Goal: Task Accomplishment & Management: Complete application form

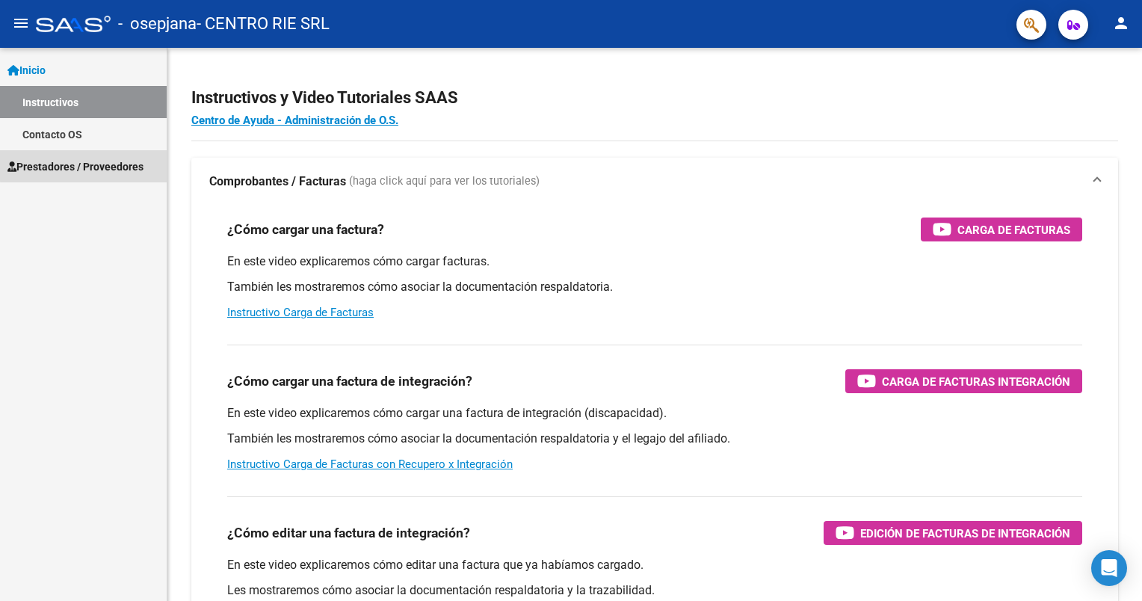
click at [90, 158] on span "Prestadores / Proveedores" at bounding box center [75, 166] width 136 height 16
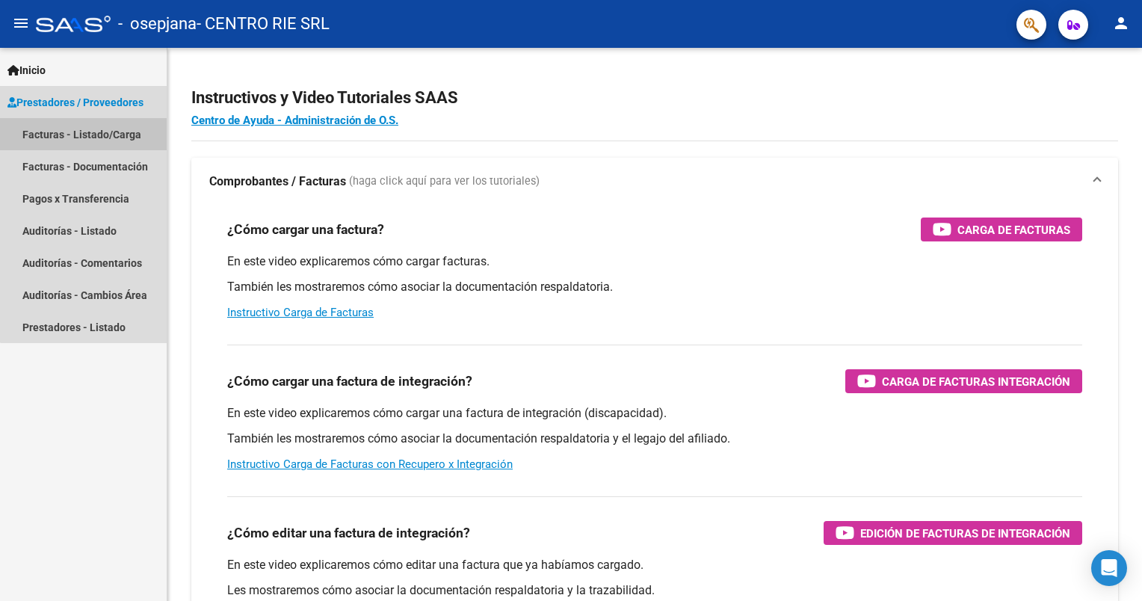
click at [87, 137] on link "Facturas - Listado/Carga" at bounding box center [83, 134] width 167 height 32
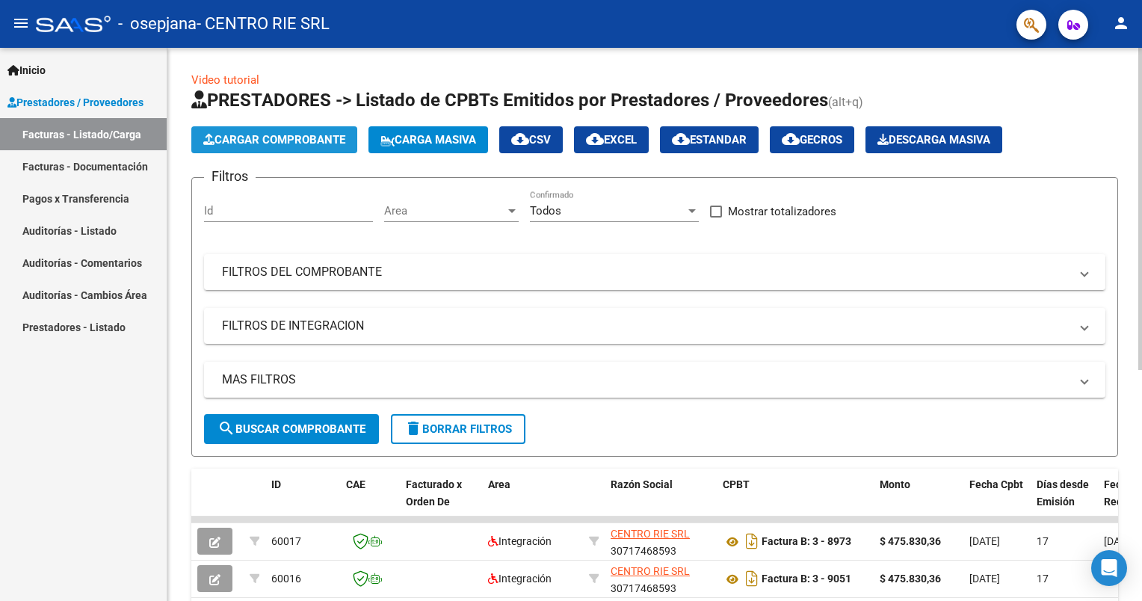
click at [285, 140] on span "Cargar Comprobante" at bounding box center [274, 139] width 142 height 13
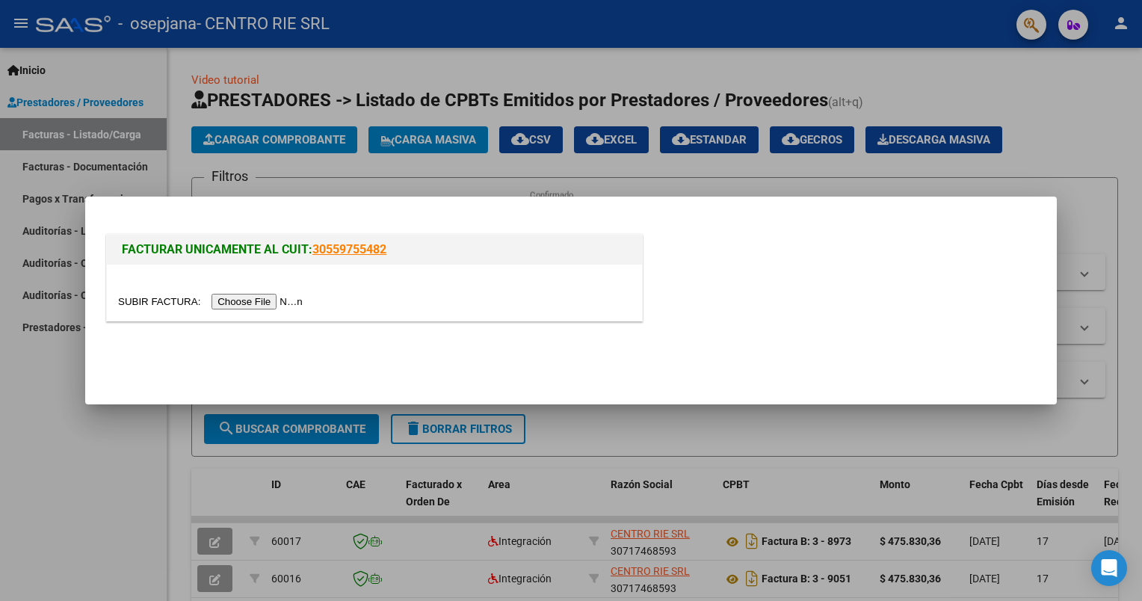
click at [269, 291] on div at bounding box center [374, 292] width 535 height 56
click at [271, 303] on input "file" at bounding box center [212, 302] width 189 height 16
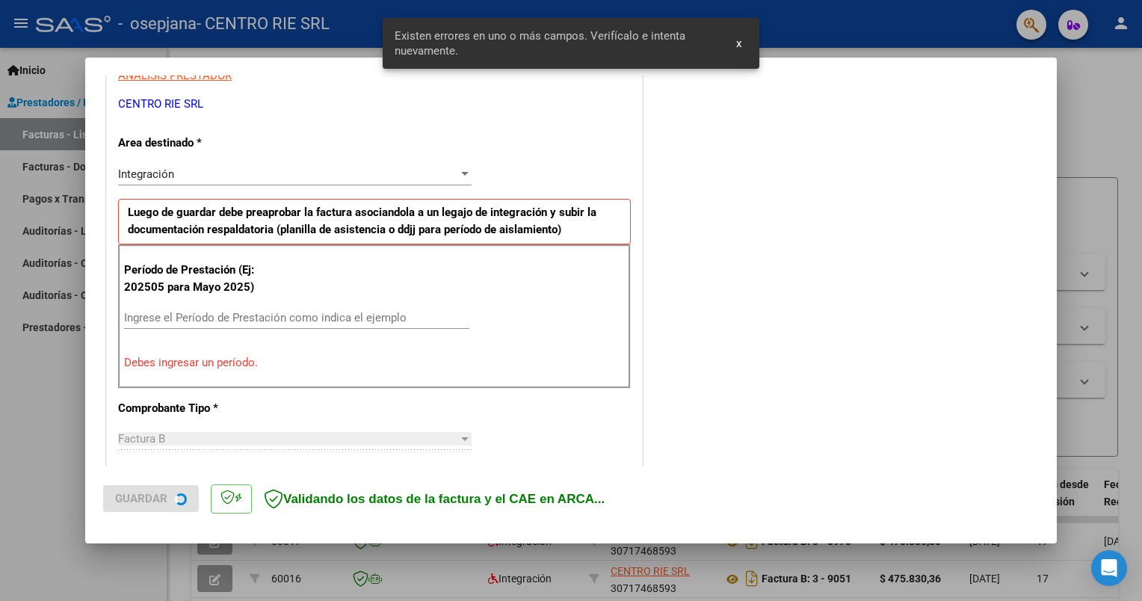
scroll to position [296, 0]
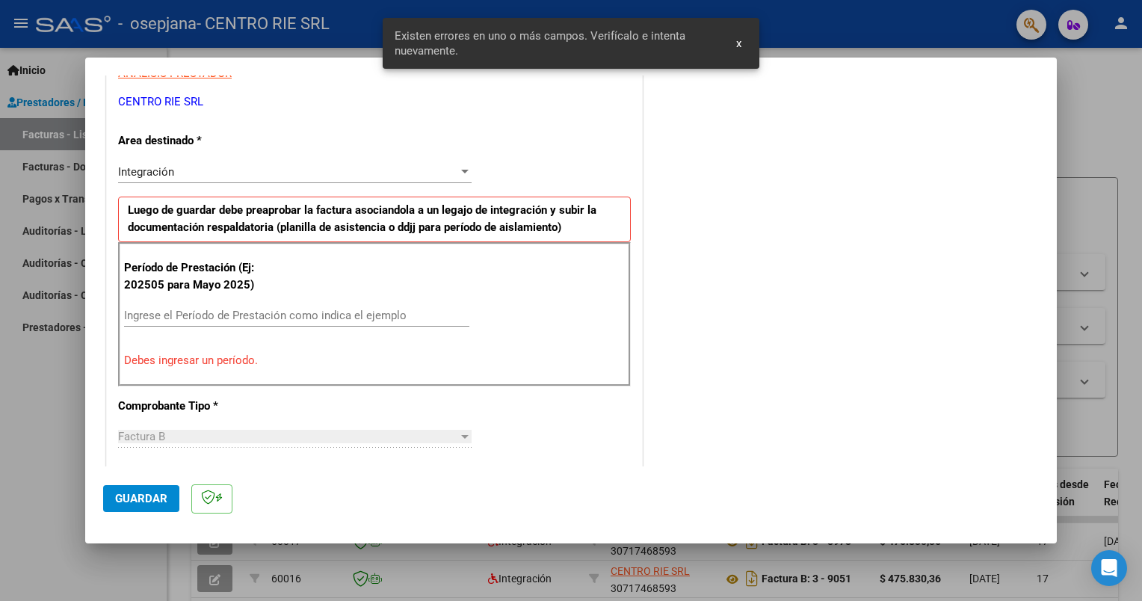
click at [241, 314] on input "Ingrese el Período de Prestación como indica el ejemplo" at bounding box center [296, 315] width 345 height 13
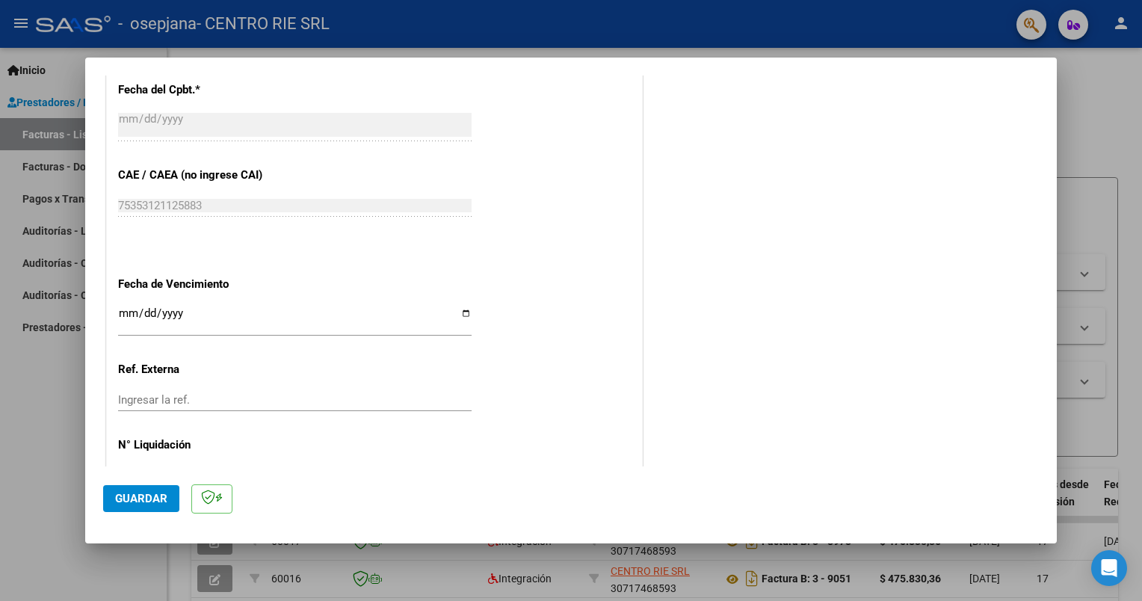
scroll to position [923, 0]
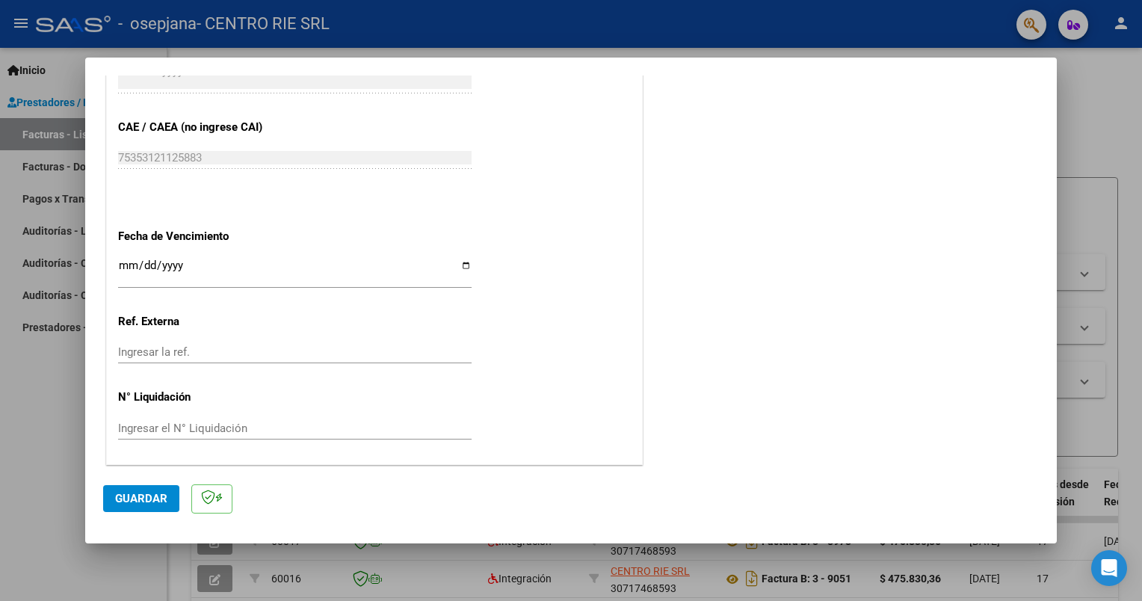
type input "202508"
click at [457, 266] on input "Ingresar la fecha" at bounding box center [294, 271] width 353 height 24
type input "[DATE]"
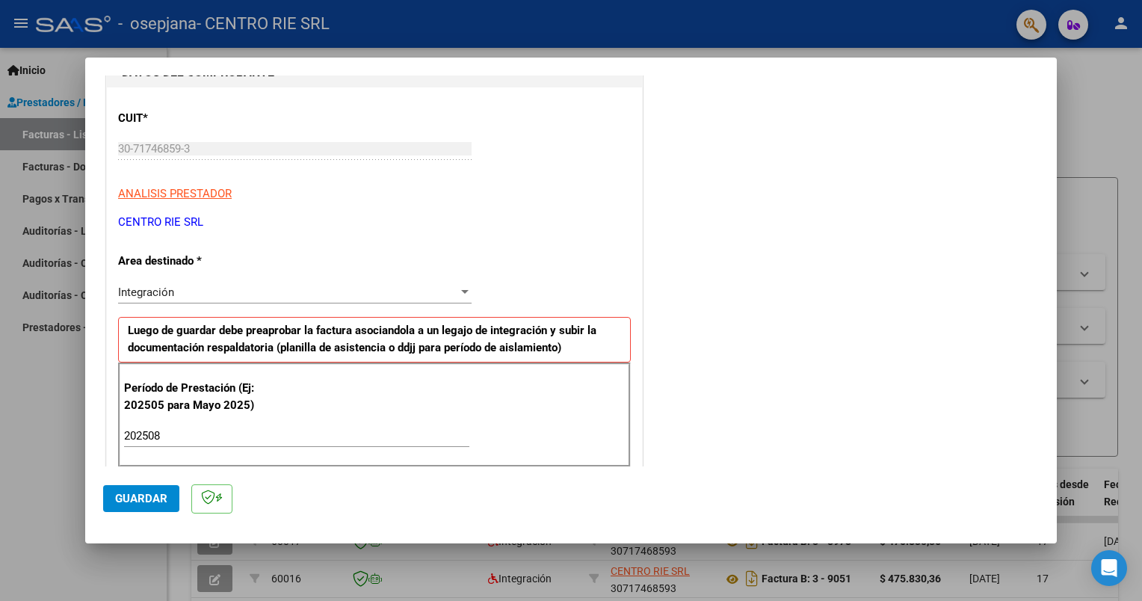
scroll to position [0, 0]
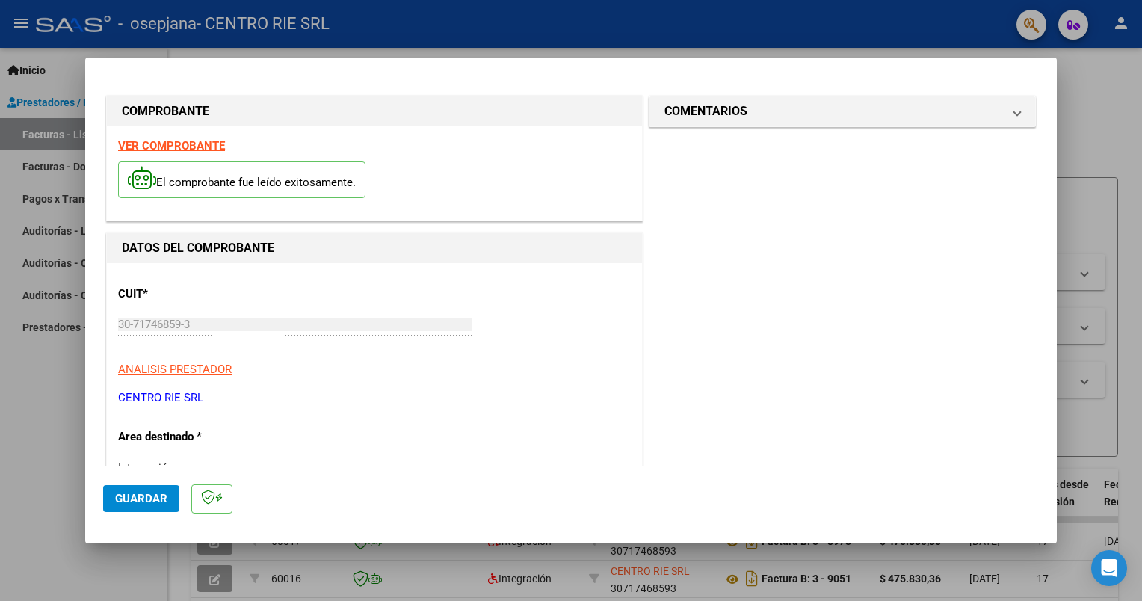
click at [162, 499] on span "Guardar" at bounding box center [141, 498] width 52 height 13
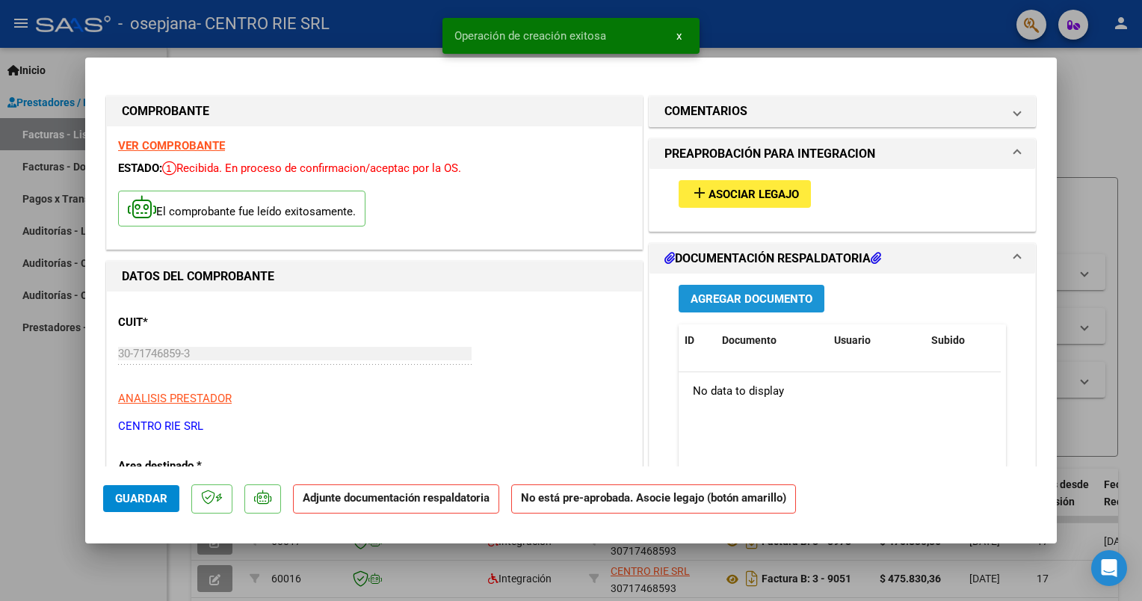
click at [744, 303] on span "Agregar Documento" at bounding box center [751, 298] width 122 height 13
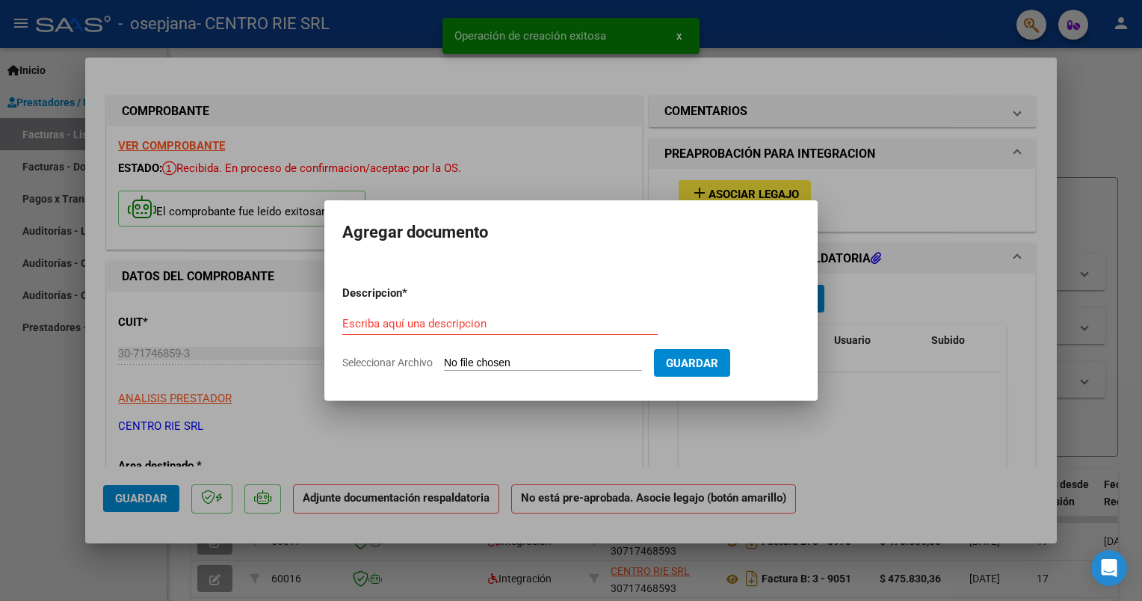
click at [529, 362] on input "Seleccionar Archivo" at bounding box center [543, 363] width 198 height 14
type input "C:\fakepath\[PERSON_NAME].pdf"
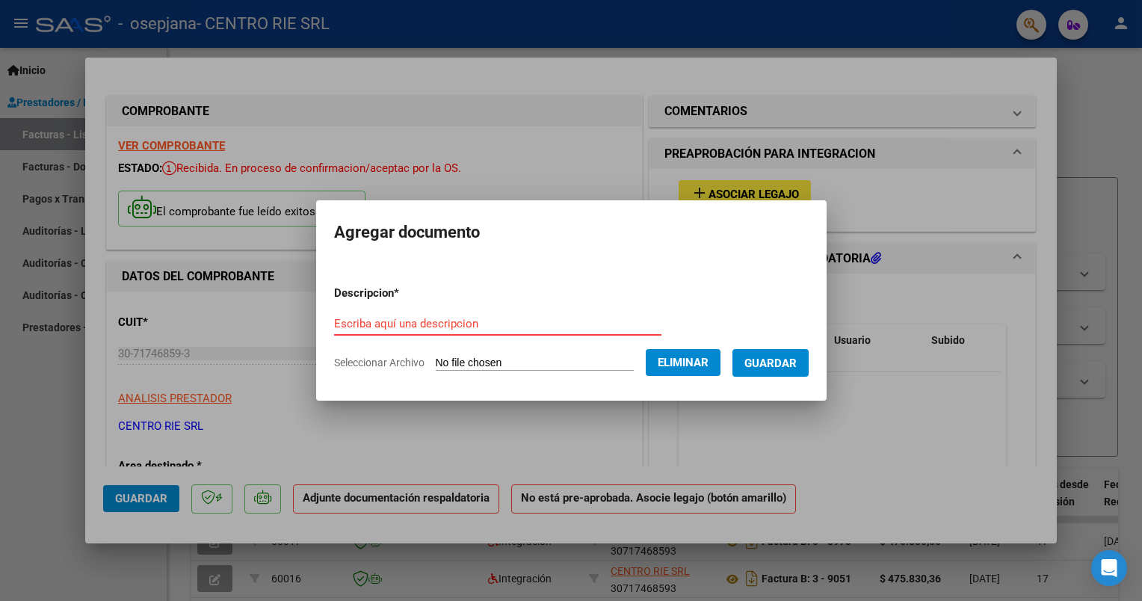
click at [437, 318] on input "Escriba aquí una descripcion" at bounding box center [497, 323] width 327 height 13
click at [437, 323] on input "Escriba aquí una descripcion" at bounding box center [497, 323] width 327 height 13
type input "[PERSON_NAME]"
click at [768, 364] on span "Guardar" at bounding box center [770, 362] width 52 height 13
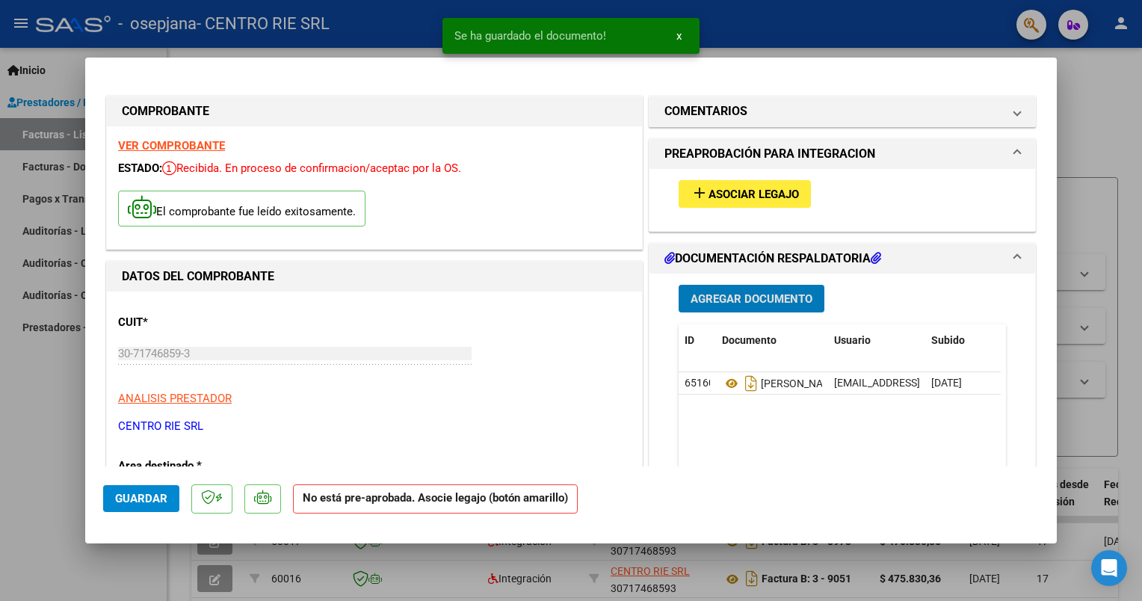
click at [747, 196] on span "Asociar Legajo" at bounding box center [753, 194] width 90 height 13
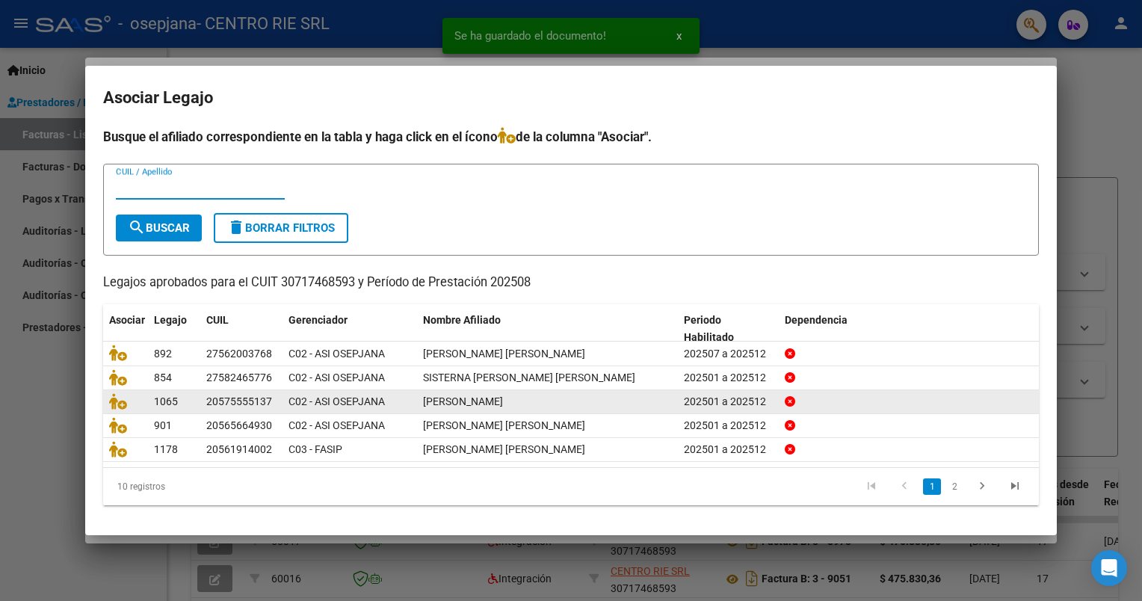
click at [114, 390] on datatable-body-cell at bounding box center [125, 401] width 45 height 23
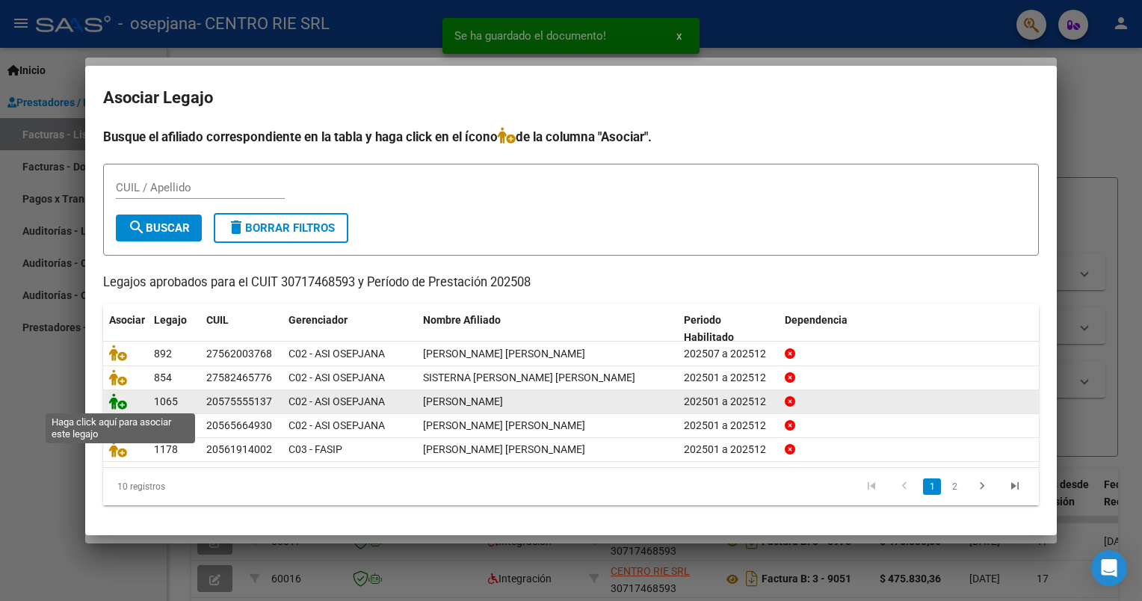
click at [118, 399] on icon at bounding box center [118, 401] width 18 height 16
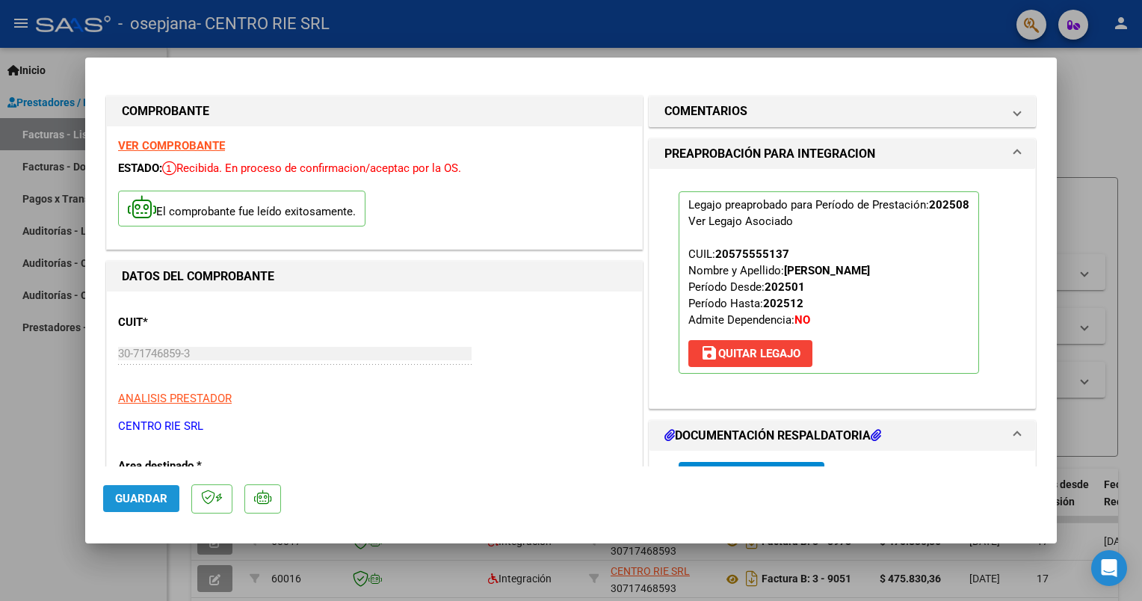
click at [119, 486] on button "Guardar" at bounding box center [141, 498] width 76 height 27
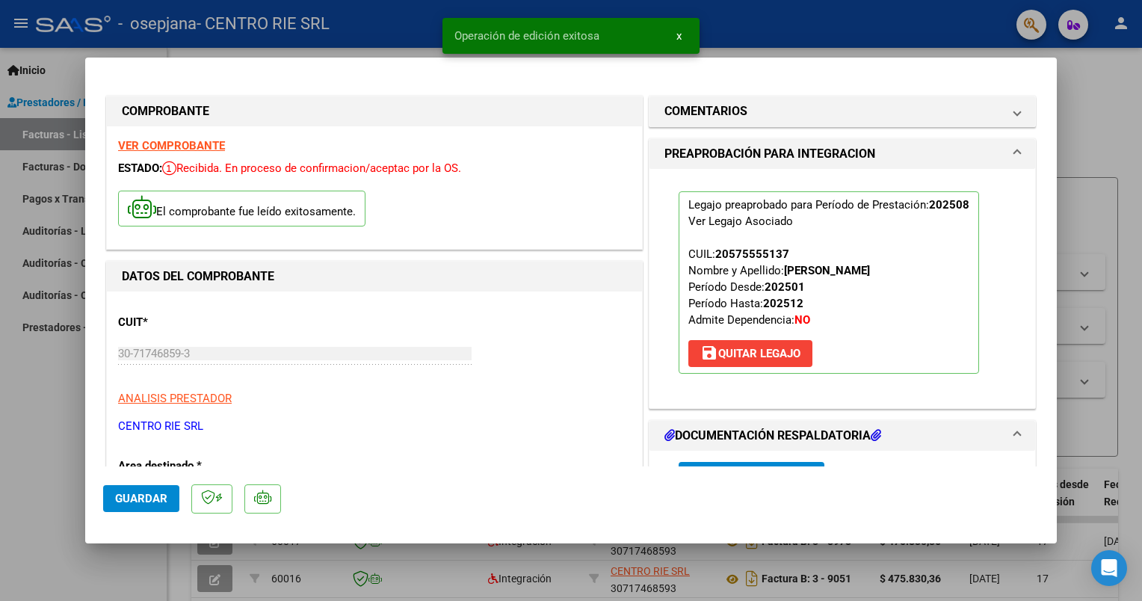
click at [1085, 239] on div at bounding box center [571, 300] width 1142 height 601
type input "$ 0,00"
